Goal: Task Accomplishment & Management: Complete application form

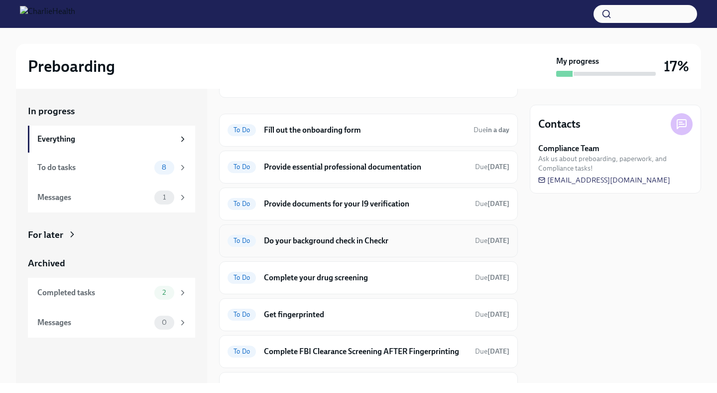
scroll to position [100, 0]
click at [298, 111] on div "Welcome from the Charlie Health Compliance Team 👋 Hi [PERSON_NAME], and a very …" at bounding box center [368, 220] width 299 height 388
click at [297, 120] on div "To Do Fill out the onboarding form Due in a day" at bounding box center [368, 129] width 299 height 33
click at [295, 142] on div "To Do Fill out the onboarding form Due in a day" at bounding box center [368, 129] width 299 height 33
click at [293, 123] on div "To Do Fill out the onboarding form Due in a day" at bounding box center [369, 129] width 282 height 16
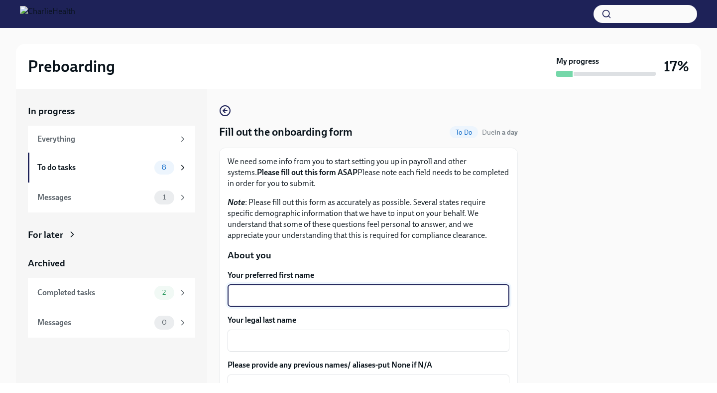
click at [286, 291] on textarea "Your preferred first name" at bounding box center [369, 295] width 270 height 12
type textarea "[PERSON_NAME]"
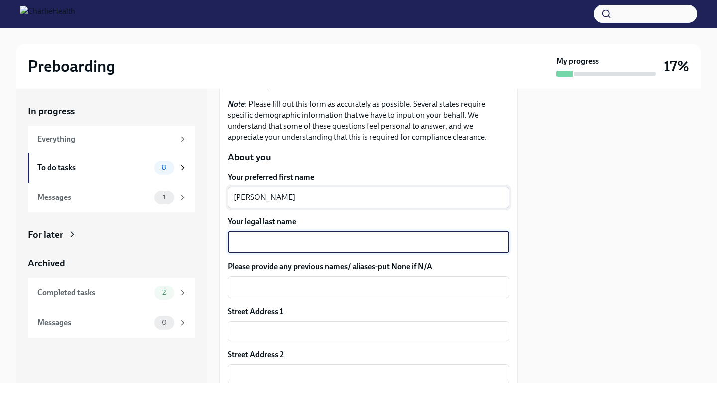
scroll to position [100, 0]
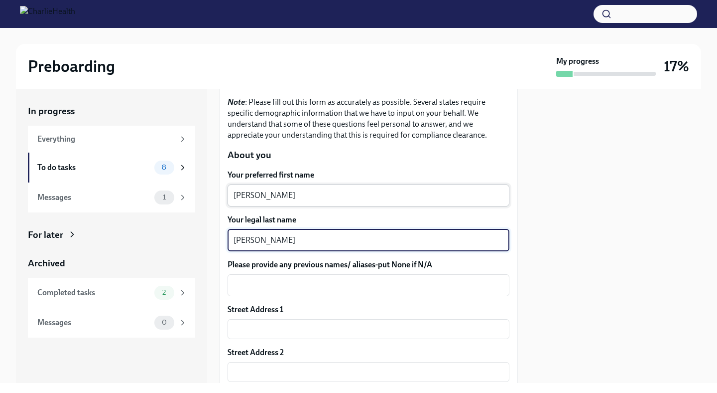
type textarea "[PERSON_NAME]"
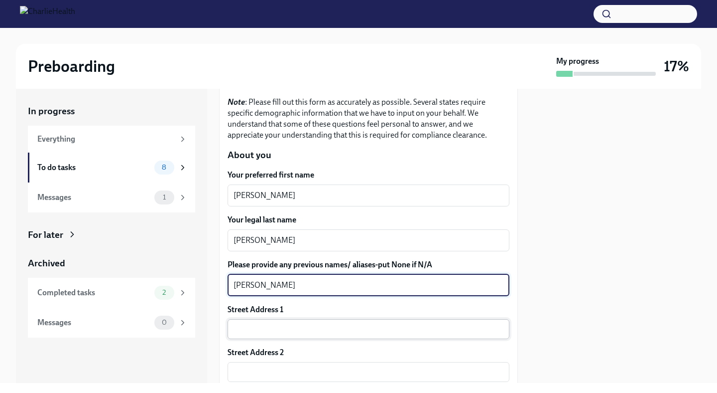
type textarea "[PERSON_NAME]"
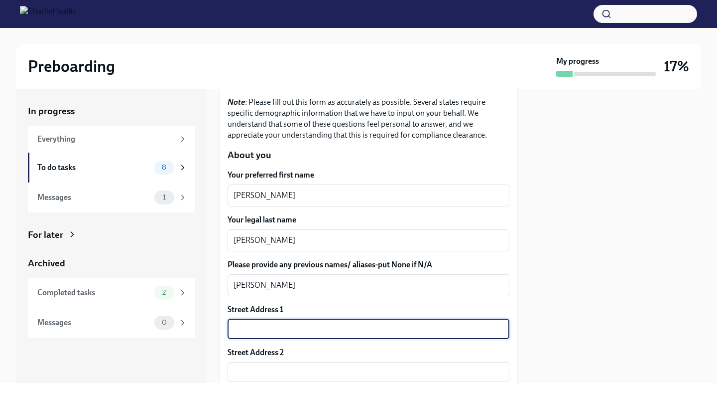
click at [300, 334] on input "text" at bounding box center [369, 329] width 282 height 20
type input "[STREET_ADDRESS][PERSON_NAME]"
type input "2012"
type input "89044"
type input "[PERSON_NAME]"
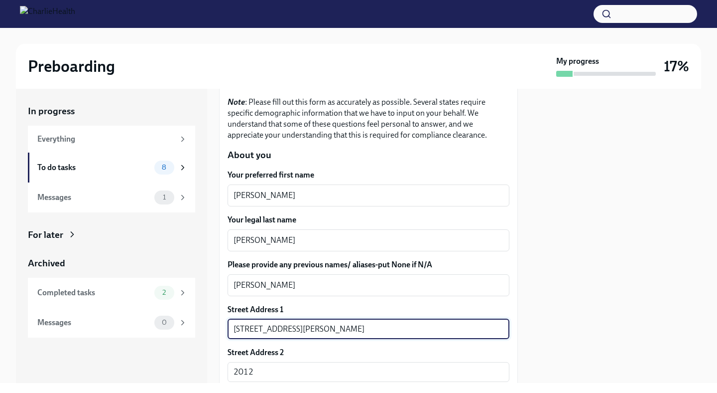
type input "NV"
type input "US"
click at [328, 247] on div "[PERSON_NAME] x ​" at bounding box center [369, 240] width 282 height 22
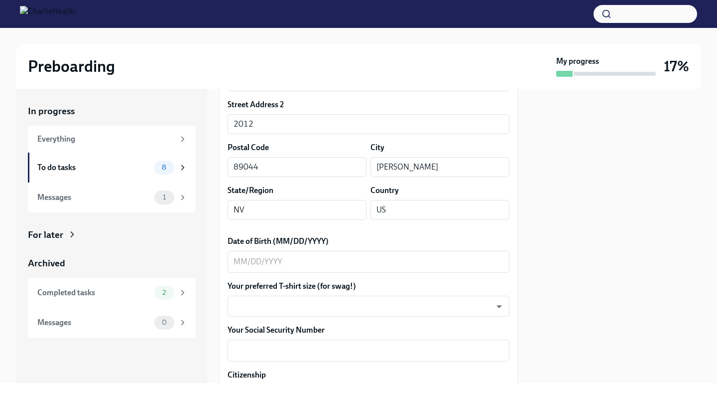
scroll to position [342, 0]
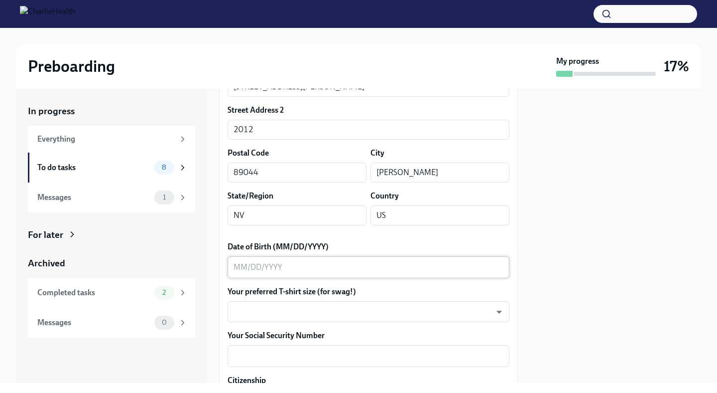
click at [323, 269] on textarea "Date of Birth (MM/DD/YYYY)" at bounding box center [369, 267] width 270 height 12
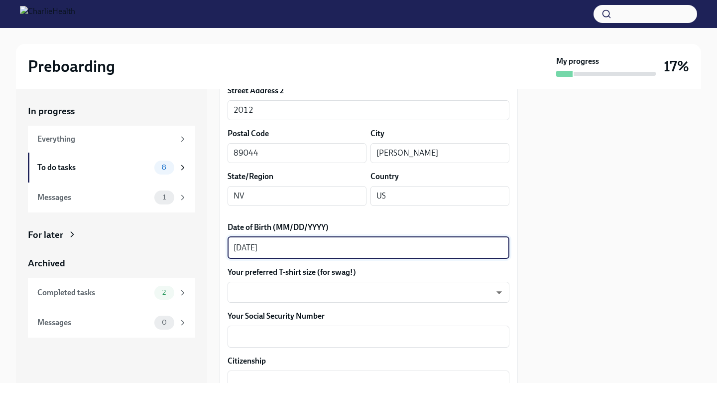
scroll to position [362, 0]
type textarea "[DATE]"
click at [359, 291] on body "Preboarding My progress 17% In progress Everything To do tasks 8 Messages 1 For…" at bounding box center [358, 196] width 717 height 393
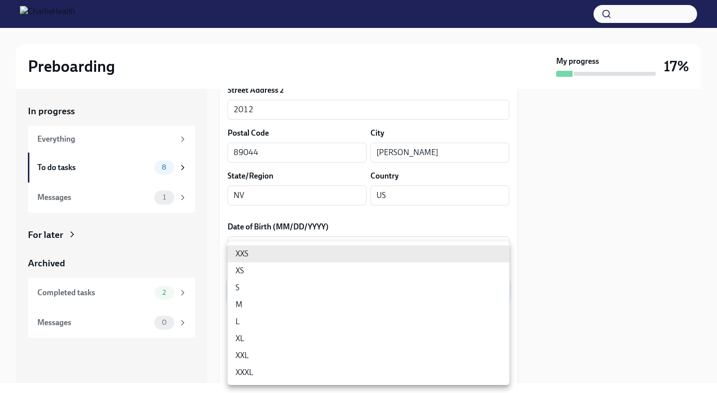
click at [352, 357] on li "XXL" at bounding box center [369, 355] width 282 height 17
type input "ojXKLDMTY"
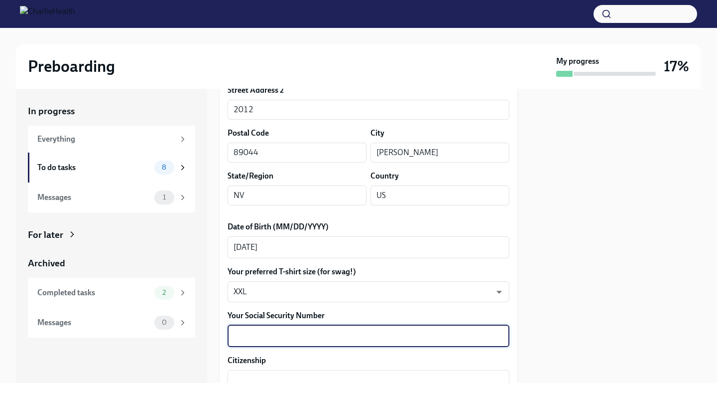
click at [375, 339] on textarea "Your Social Security Number" at bounding box center [369, 336] width 270 height 12
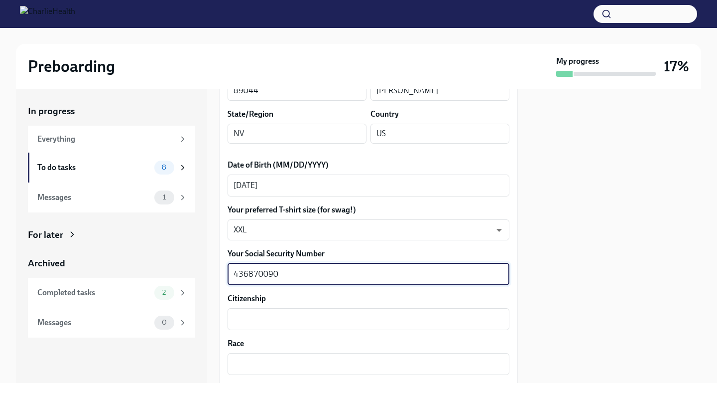
scroll to position [425, 0]
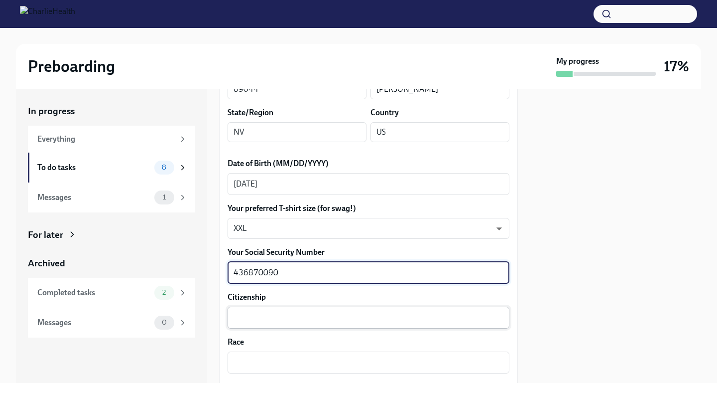
type textarea "436870090"
click at [354, 326] on div "x ​" at bounding box center [369, 317] width 282 height 22
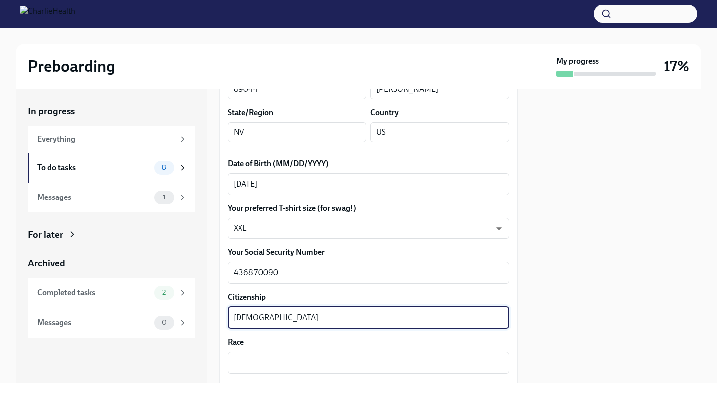
type textarea "[DEMOGRAPHIC_DATA]"
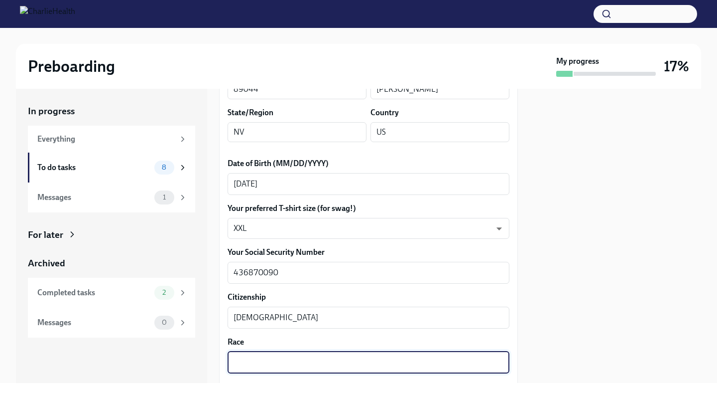
type textarea "B"
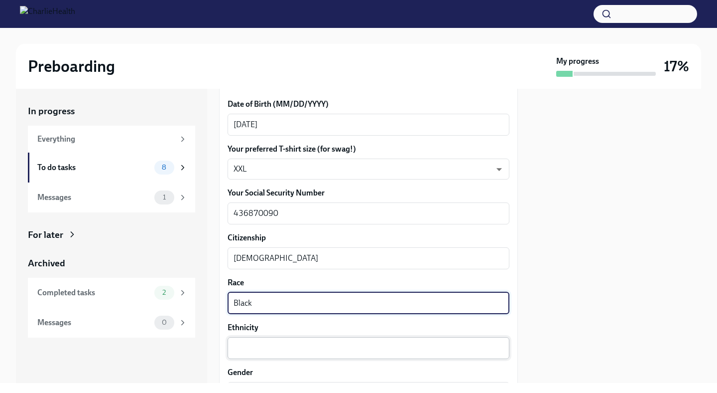
type textarea "Black"
click at [340, 346] on textarea "Ethnicity" at bounding box center [369, 348] width 270 height 12
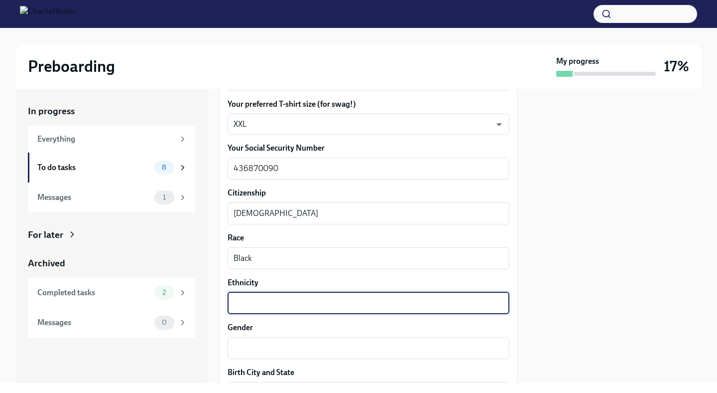
scroll to position [549, 0]
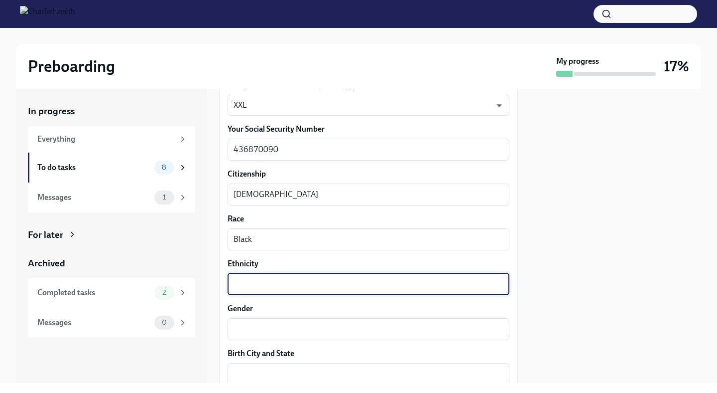
type textarea "B"
type textarea "[DEMOGRAPHIC_DATA]"
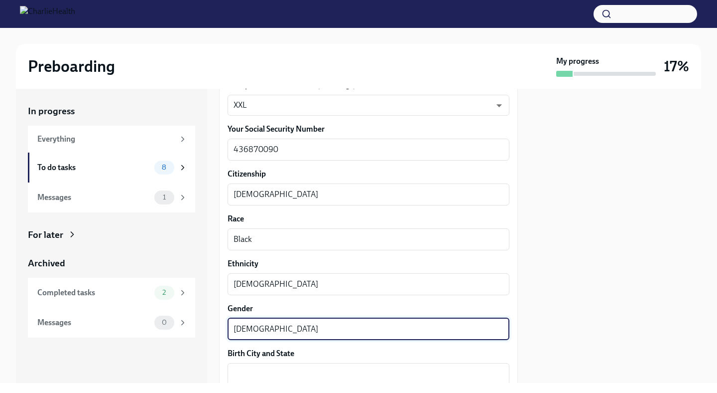
type textarea "[DEMOGRAPHIC_DATA]"
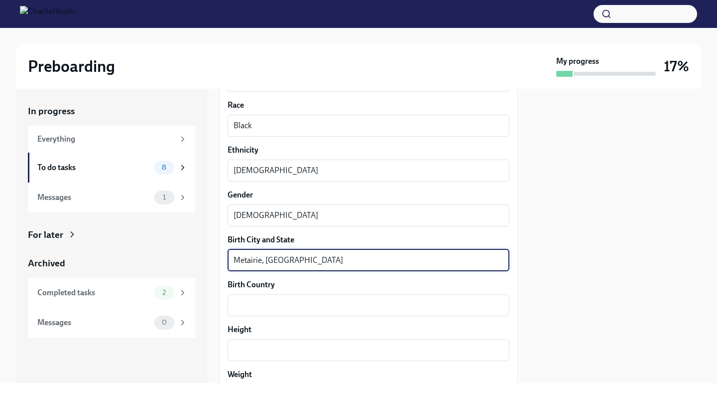
scroll to position [672, 0]
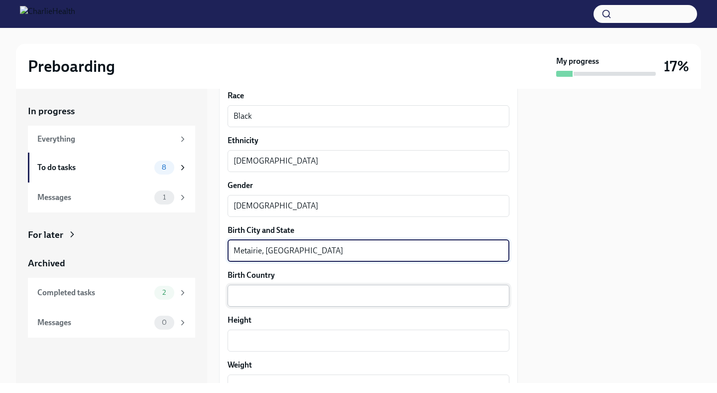
type textarea "Metairie, [GEOGRAPHIC_DATA]"
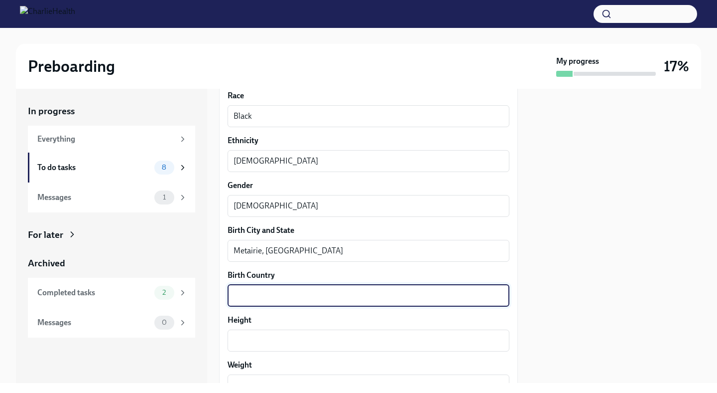
click at [282, 297] on textarea "Birth Country" at bounding box center [369, 295] width 270 height 12
type textarea "[GEOGRAPHIC_DATA]"
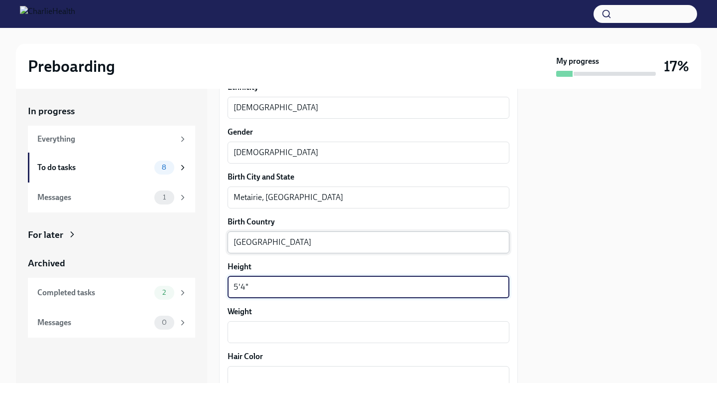
scroll to position [731, 0]
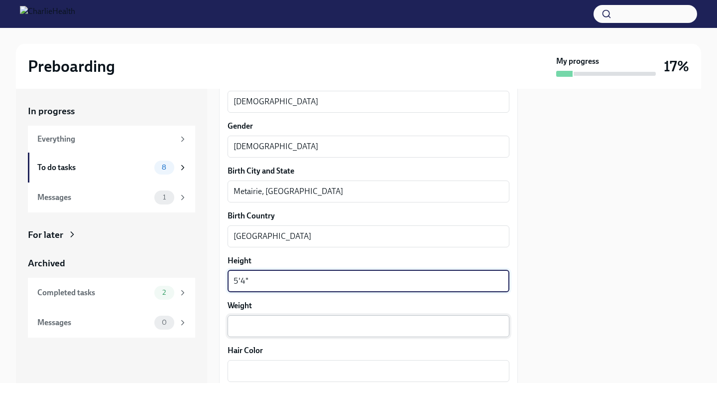
type textarea "5'4""
click at [287, 321] on textarea "Weight" at bounding box center [369, 326] width 270 height 12
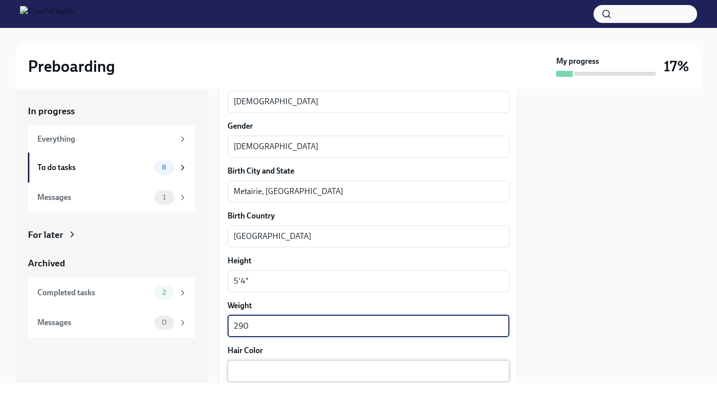
type textarea "290"
click at [301, 378] on div "x ​" at bounding box center [369, 371] width 282 height 22
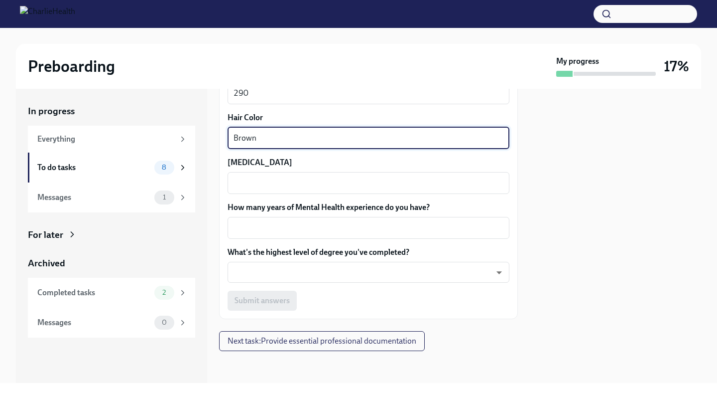
scroll to position [956, 0]
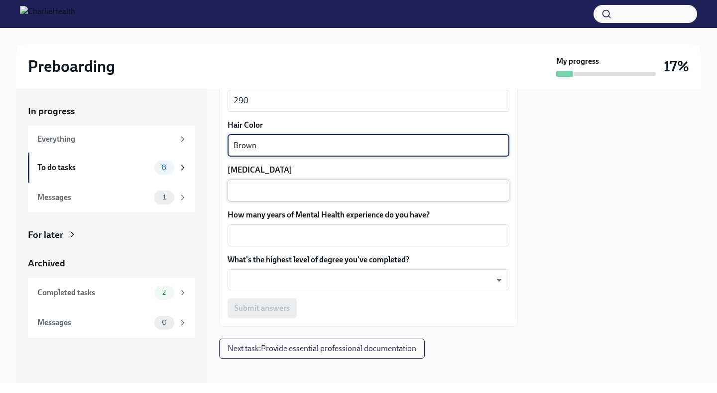
type textarea "Brown"
click at [337, 196] on div "x ​" at bounding box center [369, 190] width 282 height 22
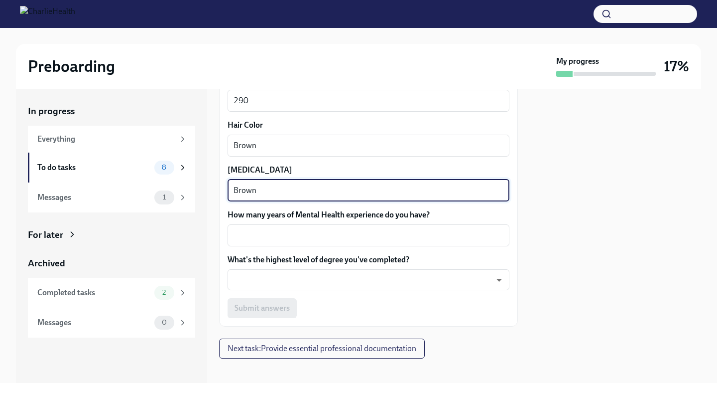
type textarea "Brown"
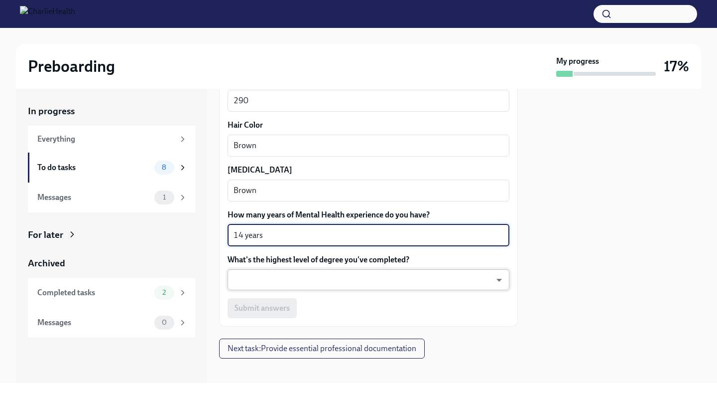
type textarea "14 years"
click at [341, 277] on body "Preboarding My progress 17% In progress Everything To do tasks 8 Messages 1 For…" at bounding box center [358, 196] width 717 height 393
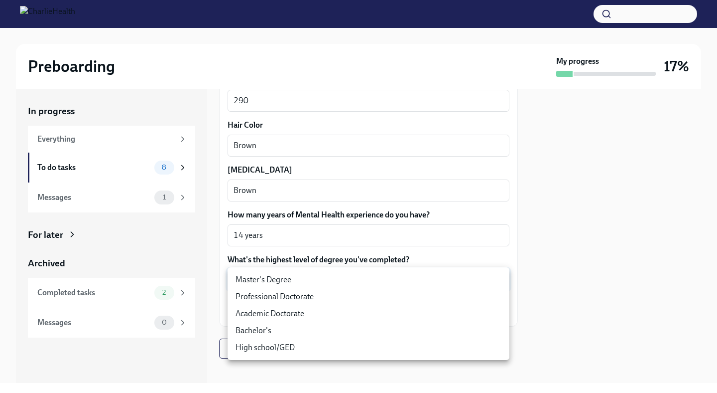
click at [342, 283] on li "Master's Degree" at bounding box center [369, 279] width 282 height 17
type input "2vBr-ghkD"
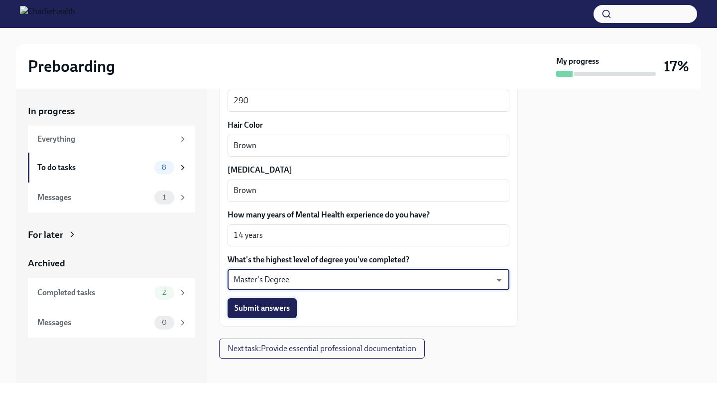
click at [288, 311] on span "Submit answers" at bounding box center [262, 308] width 55 height 10
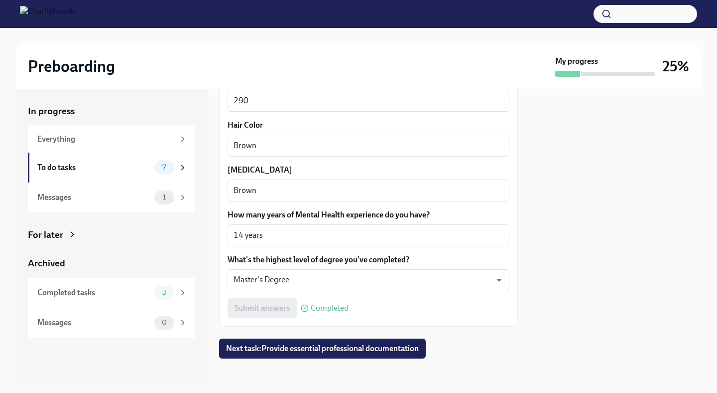
scroll to position [964, 0]
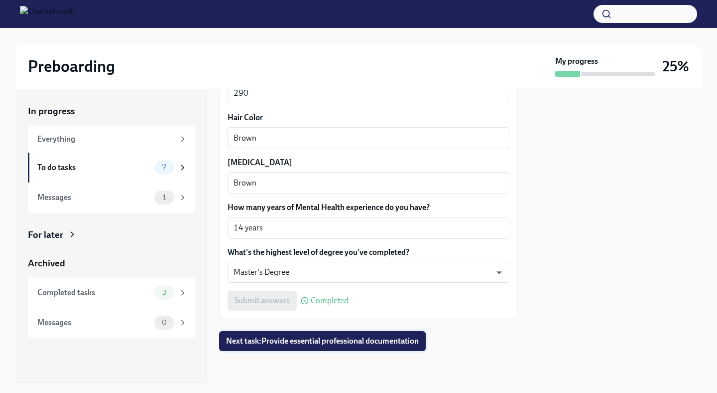
click at [300, 343] on span "Next task : Provide essential professional documentation" at bounding box center [322, 341] width 193 height 10
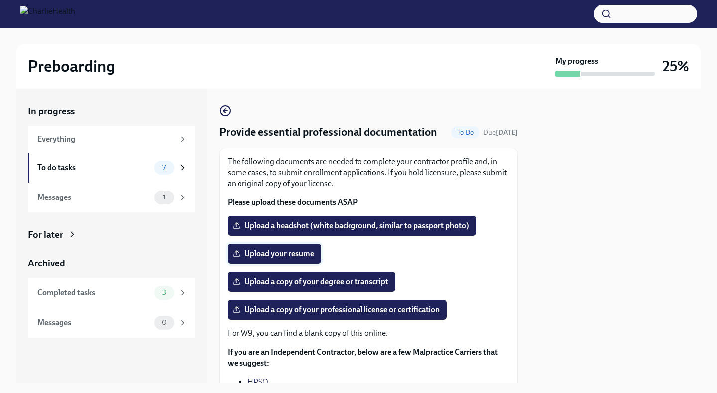
click at [307, 257] on span "Upload your resume" at bounding box center [275, 254] width 80 height 10
click at [0, 0] on input "Upload your resume" at bounding box center [0, 0] width 0 height 0
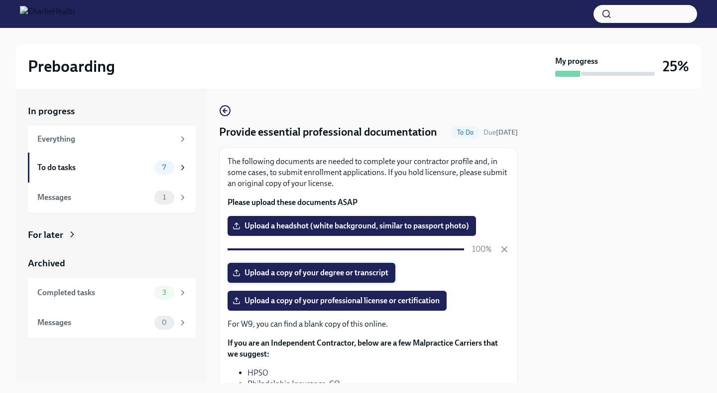
click at [374, 278] on span "Upload a copy of your degree or transcript" at bounding box center [312, 273] width 154 height 10
click at [0, 0] on input "Upload a copy of your degree or transcript" at bounding box center [0, 0] width 0 height 0
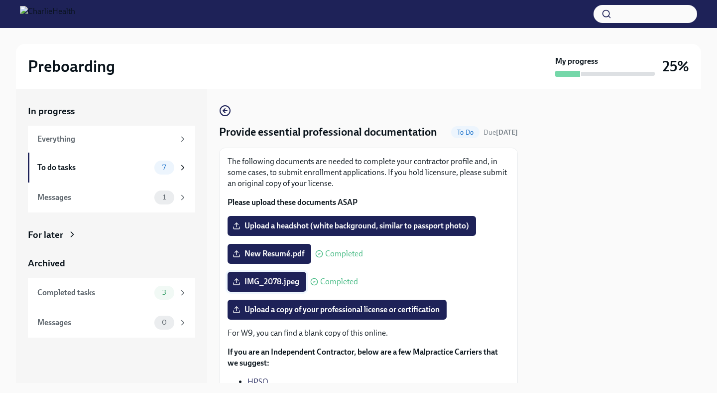
click at [302, 282] on label "IMG_2078.jpeg" at bounding box center [267, 282] width 79 height 20
click at [0, 0] on input "IMG_2078.jpeg" at bounding box center [0, 0] width 0 height 0
click at [384, 315] on label "Upload a copy of your professional license or certification" at bounding box center [337, 309] width 219 height 20
click at [0, 0] on input "Upload a copy of your professional license or certification" at bounding box center [0, 0] width 0 height 0
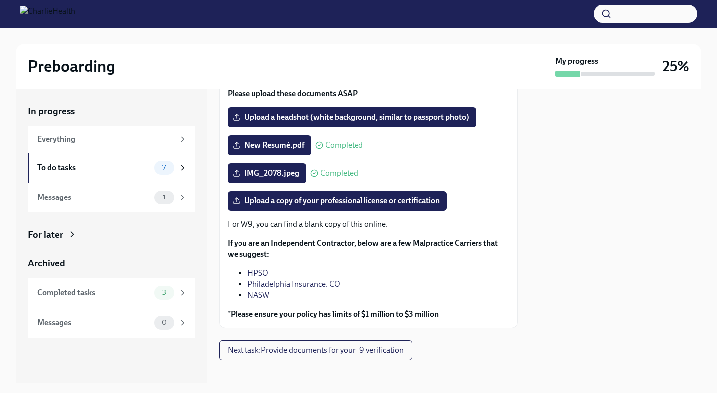
scroll to position [118, 0]
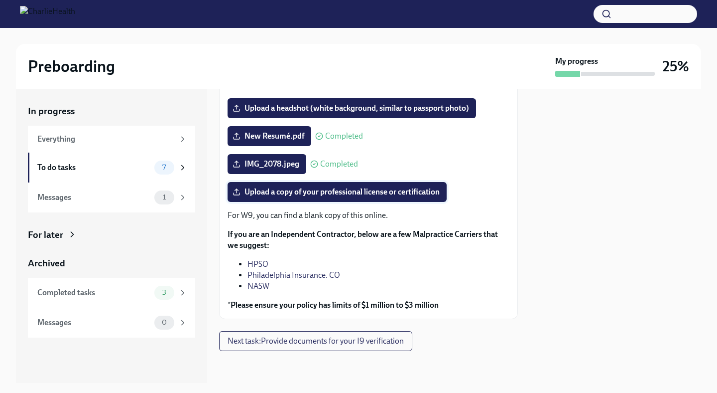
click at [329, 189] on span "Upload a copy of your professional license or certification" at bounding box center [337, 192] width 205 height 10
click at [0, 0] on input "Upload a copy of your professional license or certification" at bounding box center [0, 0] width 0 height 0
click at [166, 169] on span "7" at bounding box center [163, 166] width 15 height 7
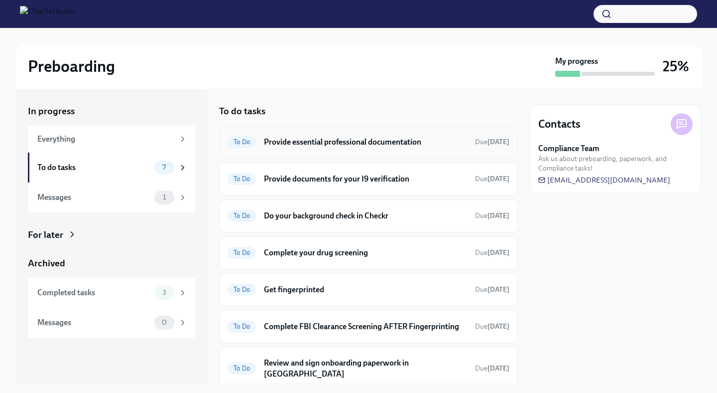
click at [346, 143] on h6 "Provide essential professional documentation" at bounding box center [365, 142] width 203 height 11
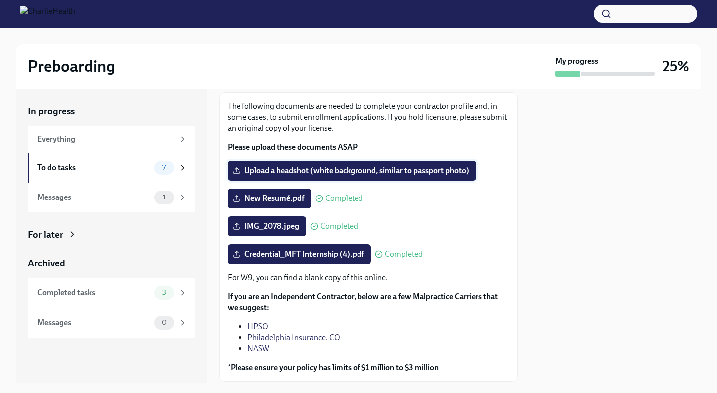
scroll to position [118, 0]
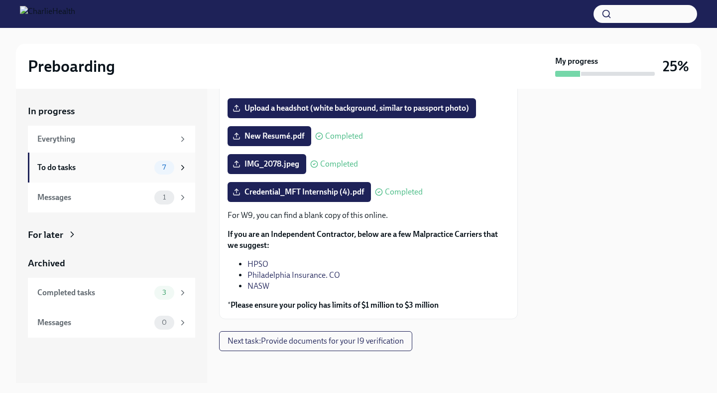
click at [166, 167] on span "7" at bounding box center [163, 166] width 15 height 7
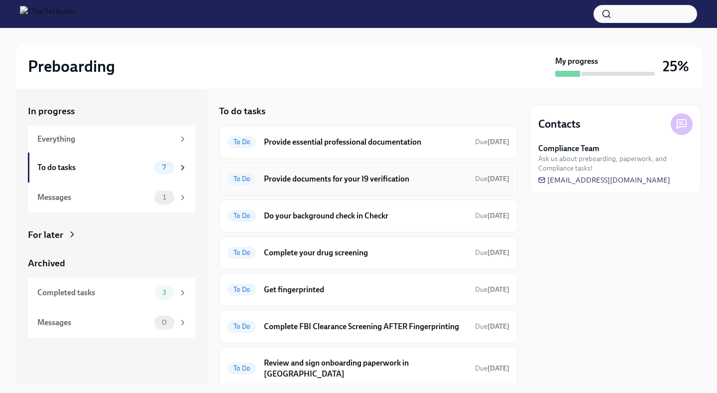
click at [321, 179] on h6 "Provide documents for your I9 verification" at bounding box center [365, 178] width 203 height 11
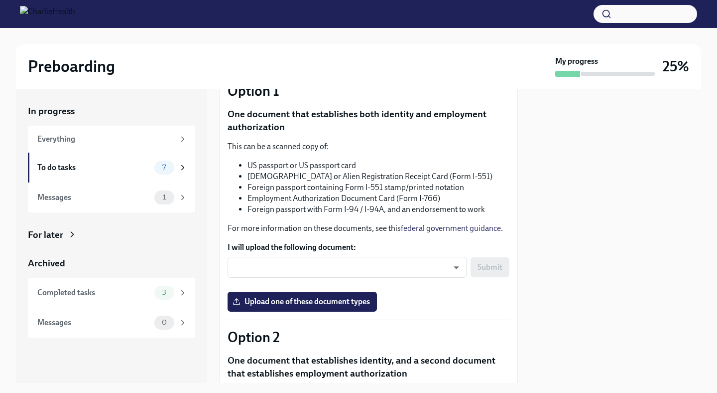
scroll to position [105, 0]
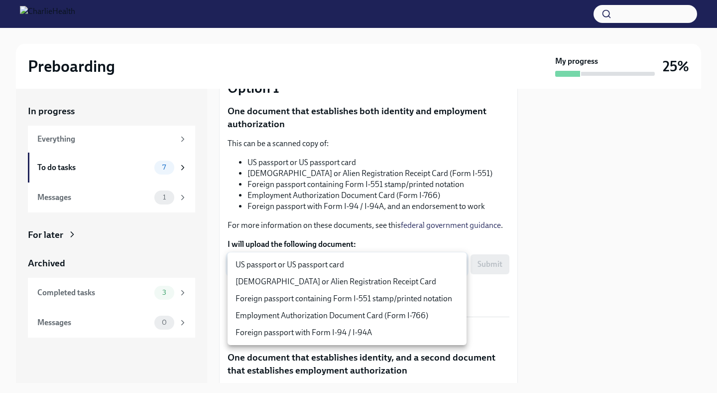
click at [441, 263] on body "Preboarding My progress 25% In progress Everything To do tasks 7 Messages 1 For…" at bounding box center [358, 196] width 717 height 393
click at [440, 225] on div at bounding box center [358, 196] width 717 height 393
click at [452, 267] on body "Preboarding My progress 25% In progress Everything To do tasks 7 Messages 1 For…" at bounding box center [358, 196] width 717 height 393
click at [448, 161] on div at bounding box center [358, 196] width 717 height 393
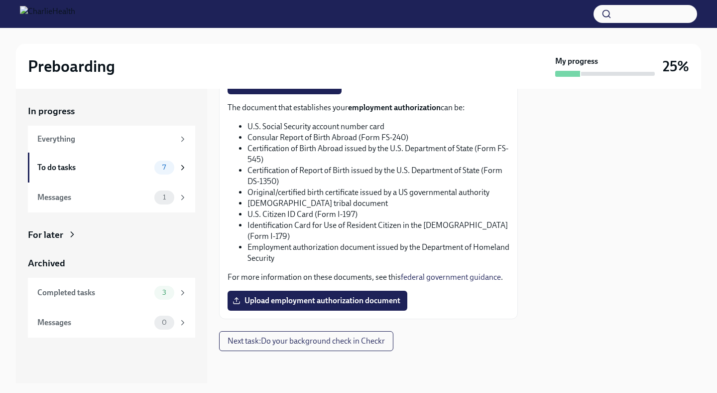
scroll to position [548, 0]
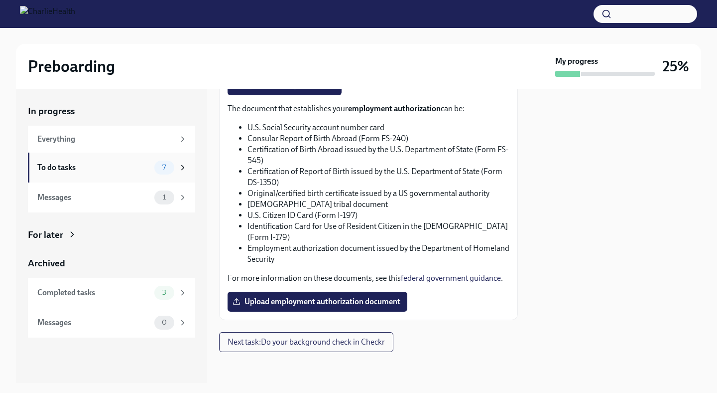
click at [152, 165] on div "To do tasks 7" at bounding box center [112, 167] width 150 height 14
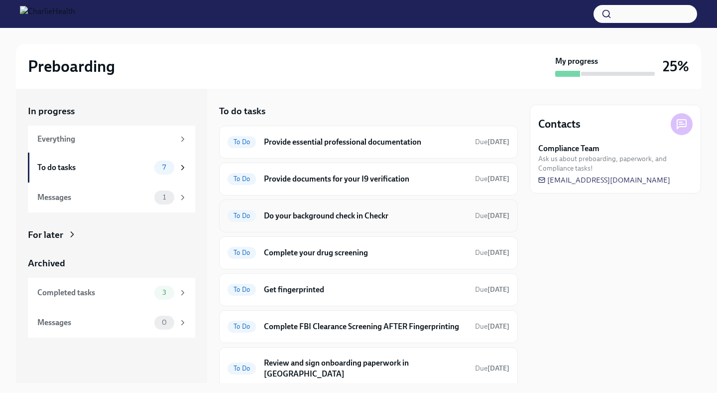
click at [314, 218] on h6 "Do your background check in Checkr" at bounding box center [365, 215] width 203 height 11
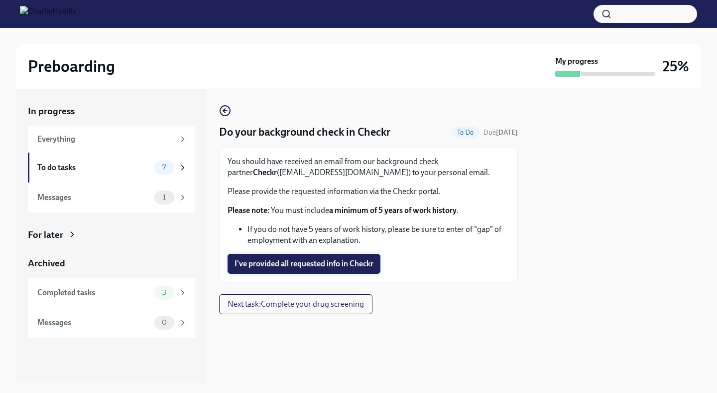
click at [309, 264] on span "I've provided all requested info in Checkr" at bounding box center [304, 264] width 139 height 10
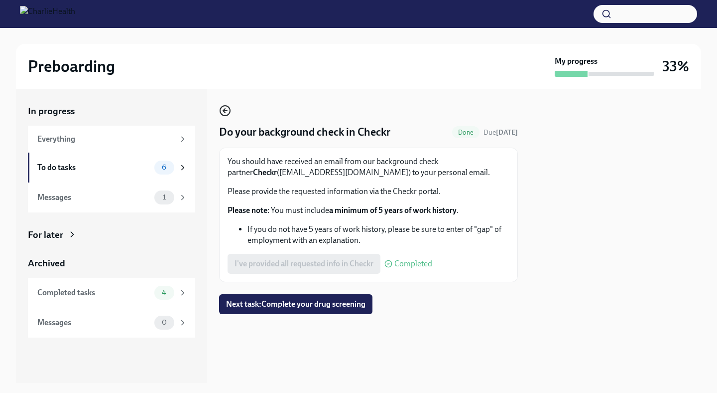
click at [228, 109] on icon "button" at bounding box center [225, 111] width 12 height 12
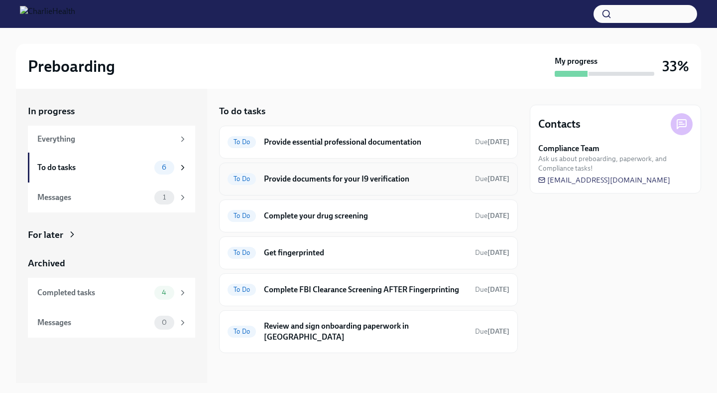
click at [369, 180] on h6 "Provide documents for your I9 verification" at bounding box center [365, 178] width 203 height 11
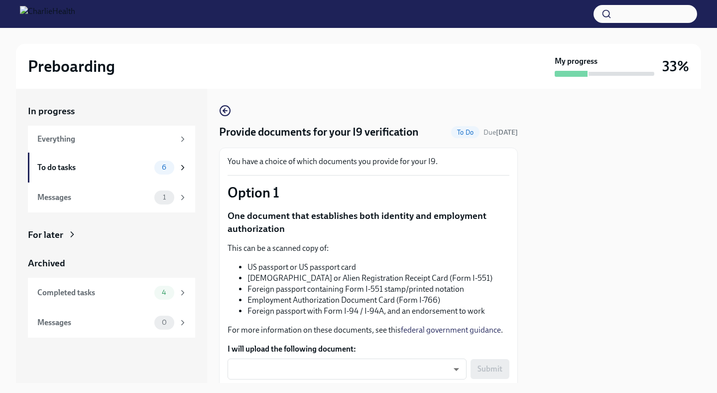
click at [225, 111] on icon "button" at bounding box center [225, 111] width 4 height 0
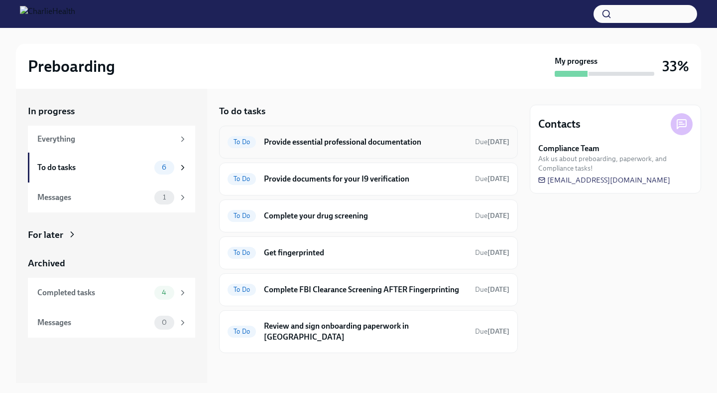
click at [354, 143] on h6 "Provide essential professional documentation" at bounding box center [365, 142] width 203 height 11
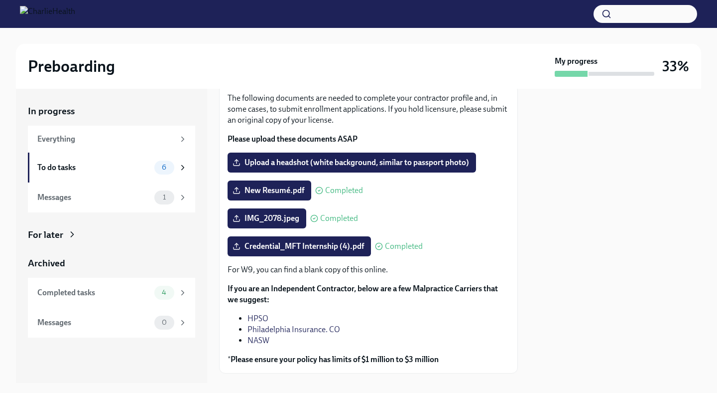
scroll to position [74, 0]
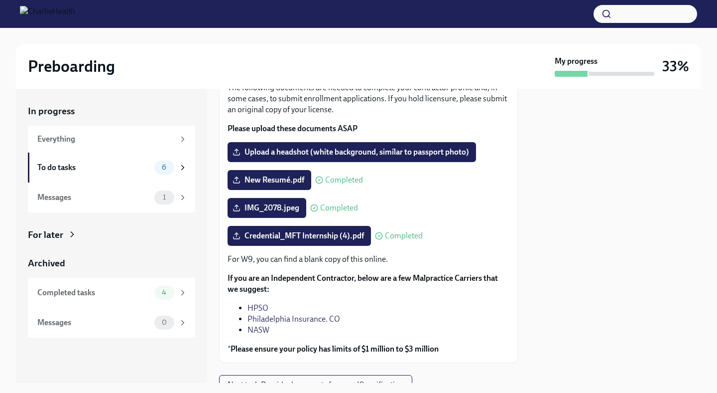
click at [339, 334] on li "NASW" at bounding box center [379, 329] width 262 height 11
